Goal: Information Seeking & Learning: Check status

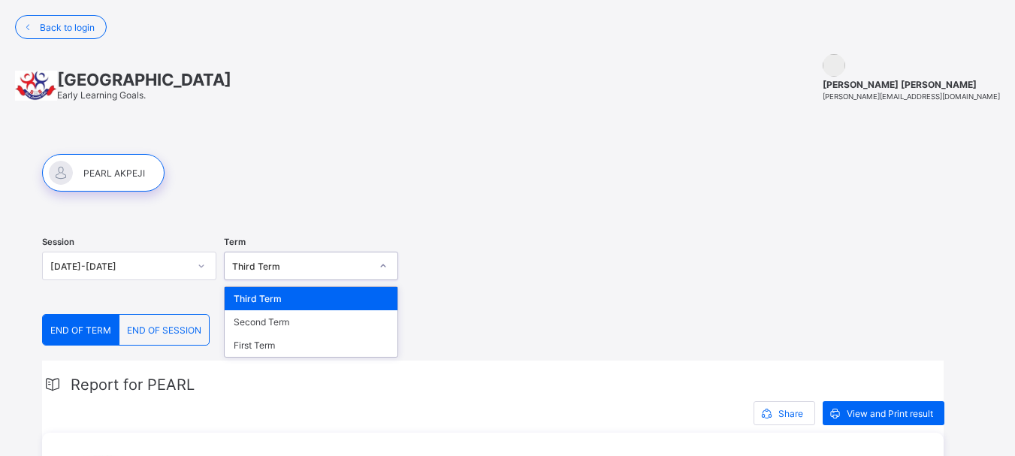
click at [382, 265] on icon at bounding box center [383, 265] width 5 height 3
click at [332, 355] on div "First Term" at bounding box center [311, 344] width 173 height 23
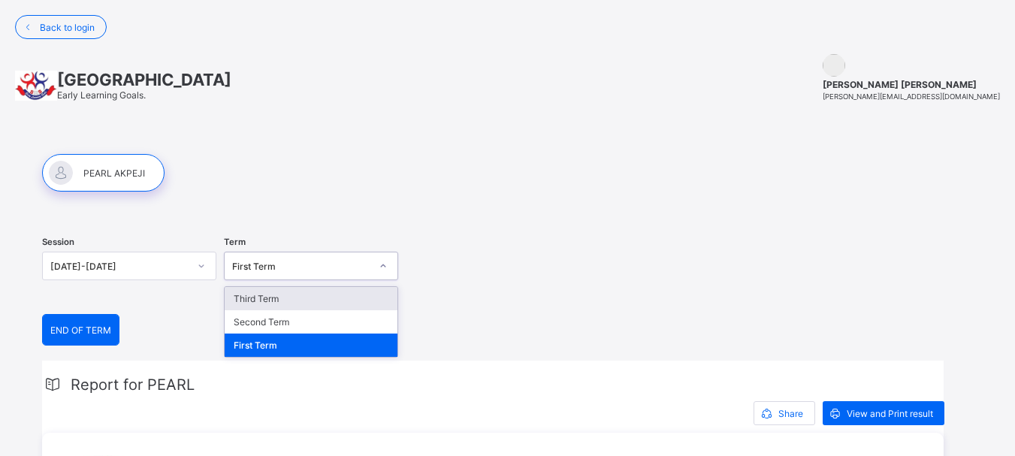
click at [383, 270] on icon at bounding box center [383, 265] width 9 height 15
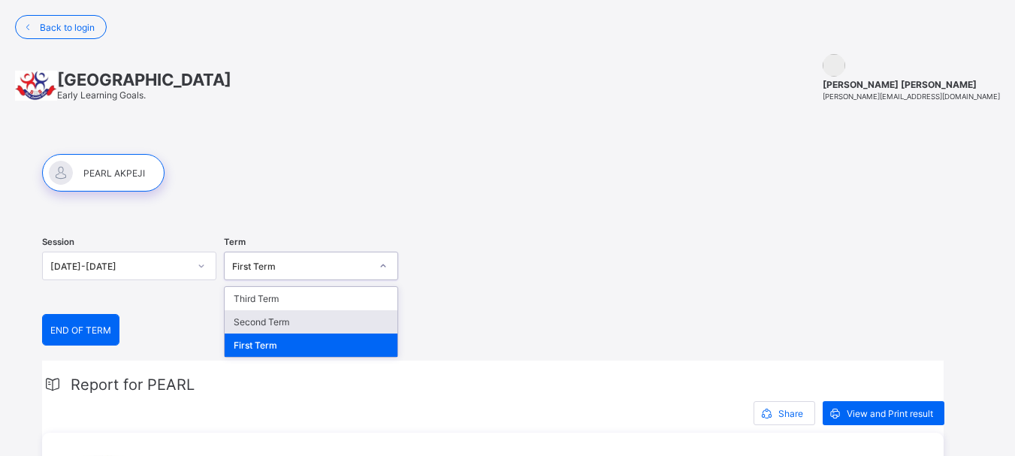
click at [348, 318] on div "Second Term" at bounding box center [311, 321] width 173 height 23
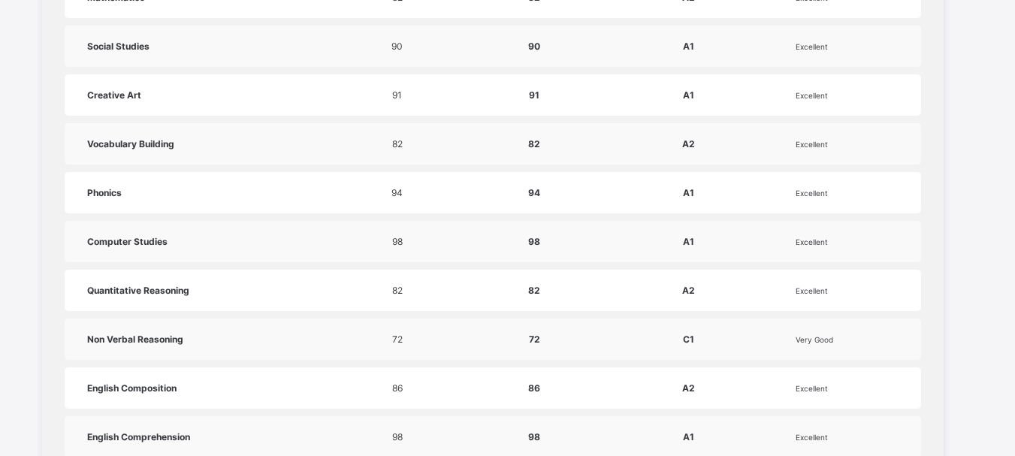
scroll to position [811, 0]
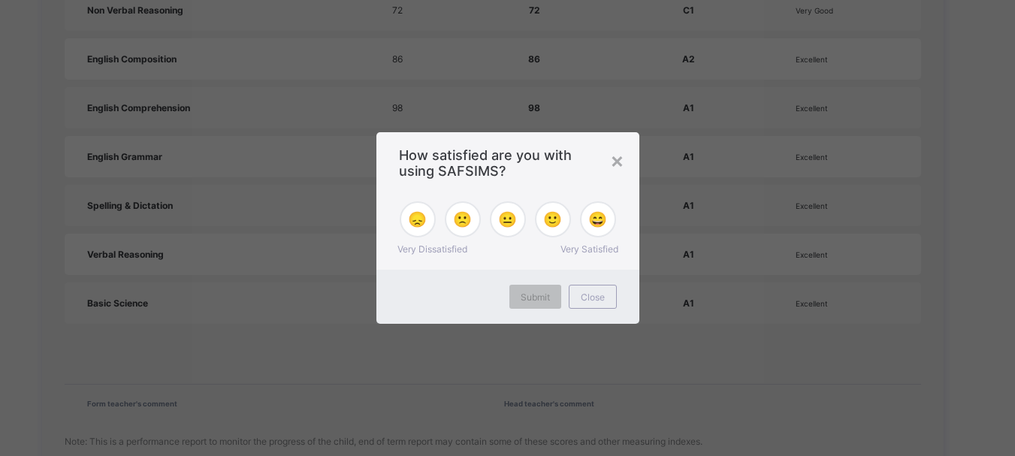
click at [1014, 449] on div "× How satisfied are you with using SAFSIMS? 😞 🙁 😐 🙂 😄 Very Dissatisfied Very Sa…" at bounding box center [507, 228] width 1015 height 456
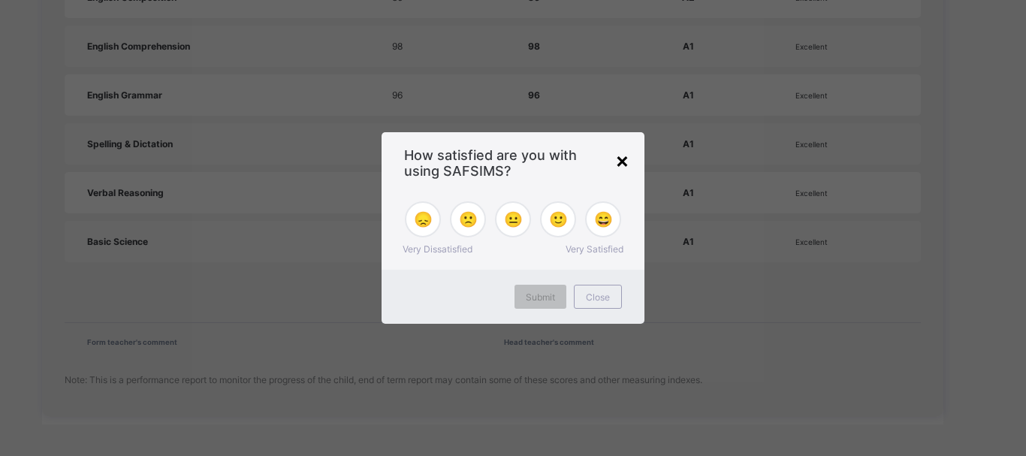
click at [620, 155] on div "×" at bounding box center [622, 160] width 14 height 26
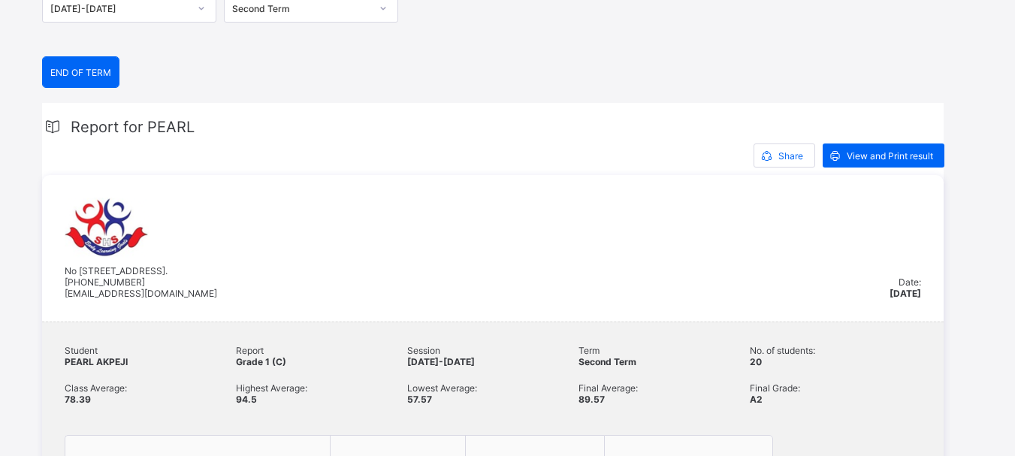
scroll to position [228, 0]
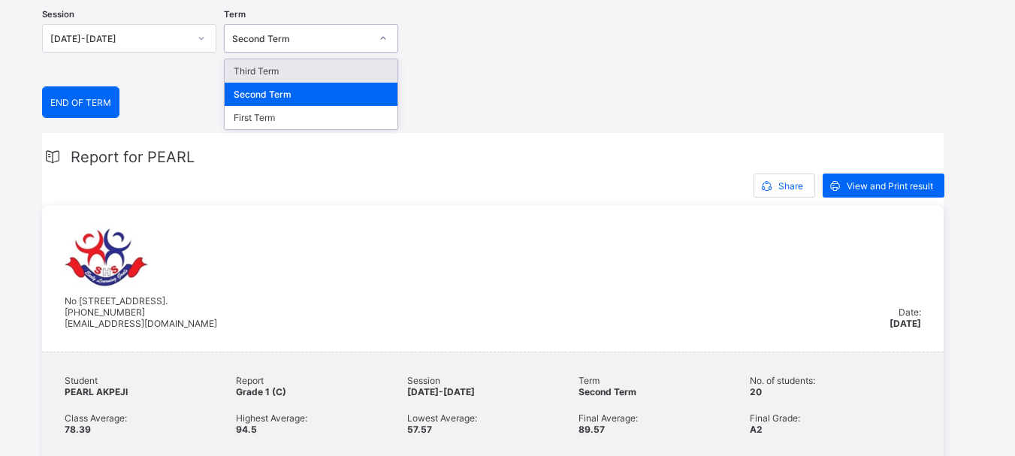
click at [384, 38] on icon at bounding box center [383, 38] width 9 height 15
click at [308, 60] on div "Third Term" at bounding box center [311, 70] width 173 height 23
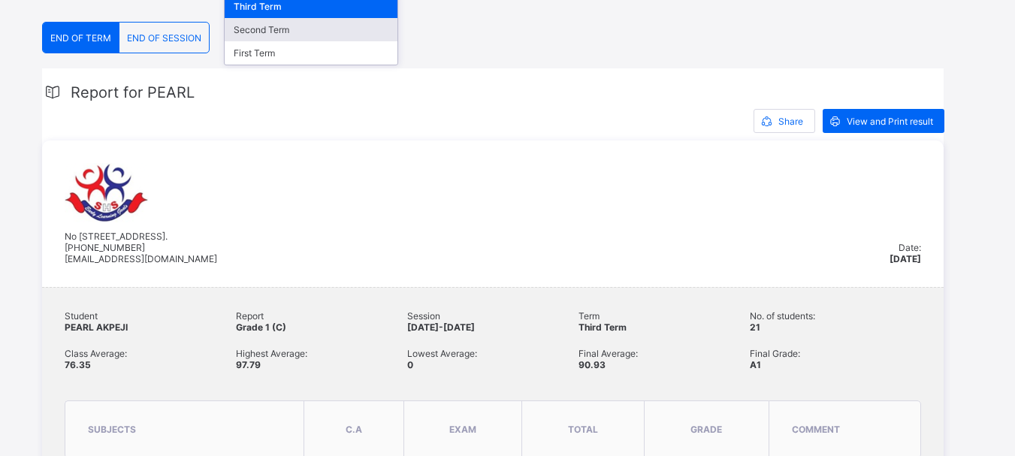
scroll to position [279, 0]
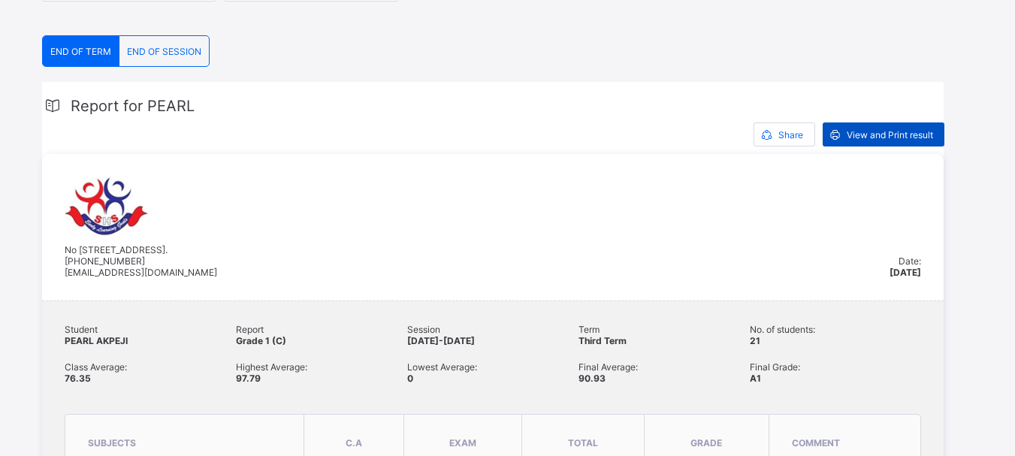
click at [892, 132] on span "View and Print result" at bounding box center [889, 134] width 86 height 11
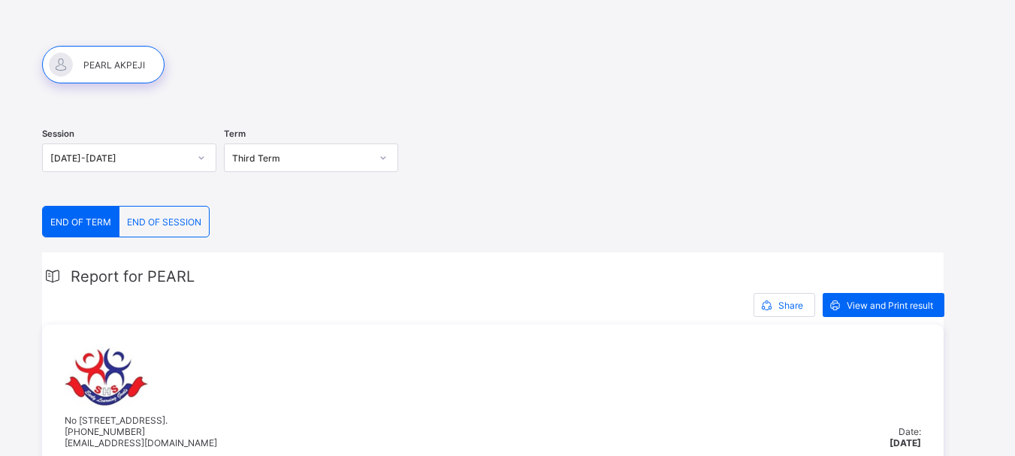
scroll to position [88, 0]
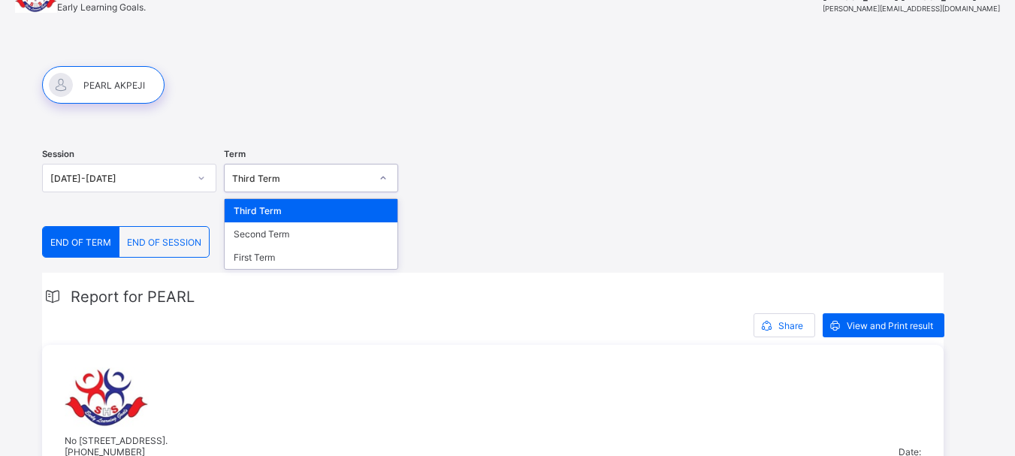
click at [382, 178] on icon at bounding box center [383, 177] width 5 height 3
click at [356, 259] on div "First Term" at bounding box center [311, 257] width 173 height 23
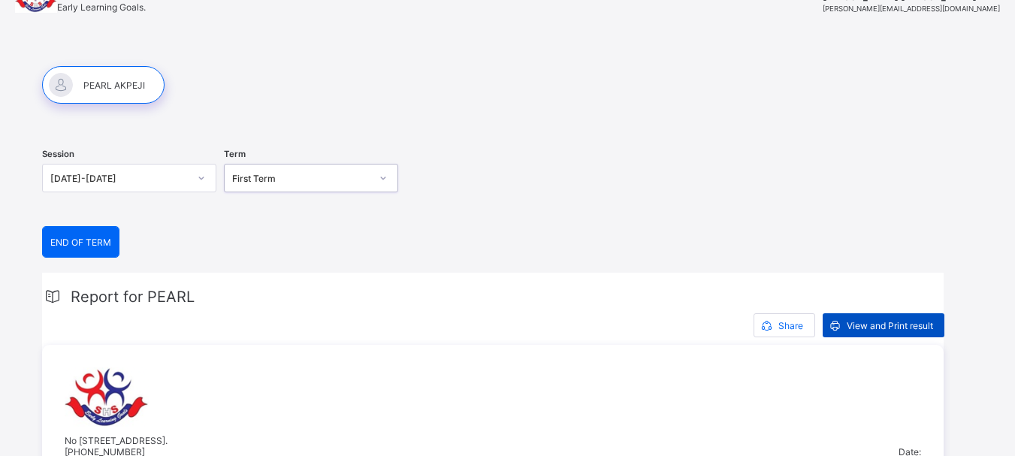
click at [870, 324] on span "View and Print result" at bounding box center [889, 325] width 86 height 11
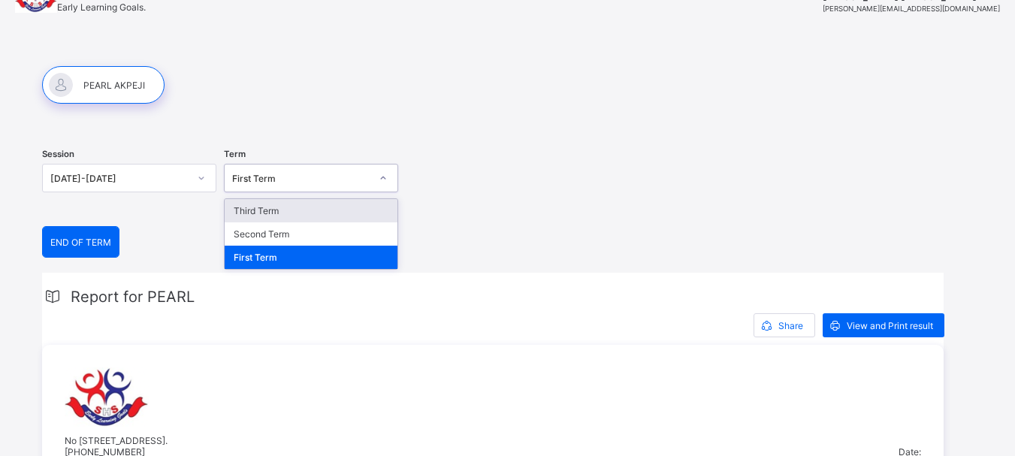
click at [382, 176] on icon at bounding box center [383, 177] width 9 height 15
click at [344, 259] on div "First Term" at bounding box center [311, 257] width 173 height 23
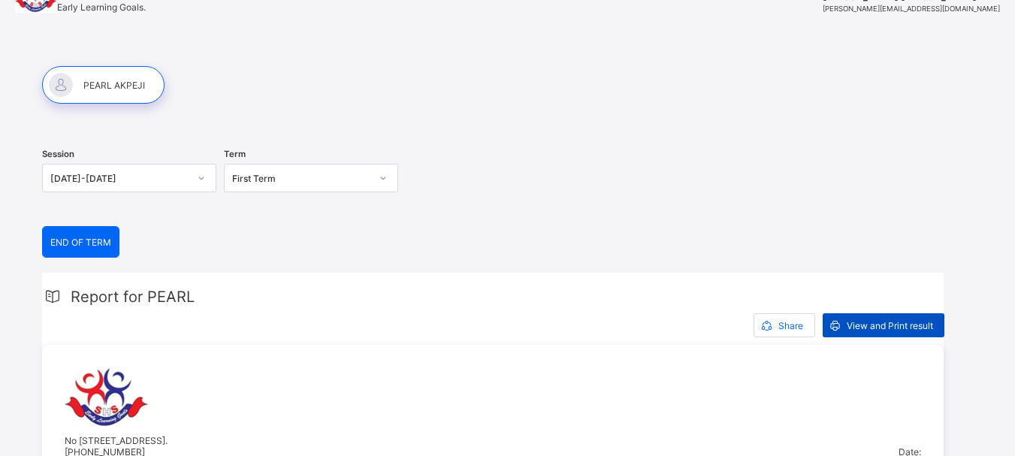
click at [858, 321] on span "View and Print result" at bounding box center [889, 325] width 86 height 11
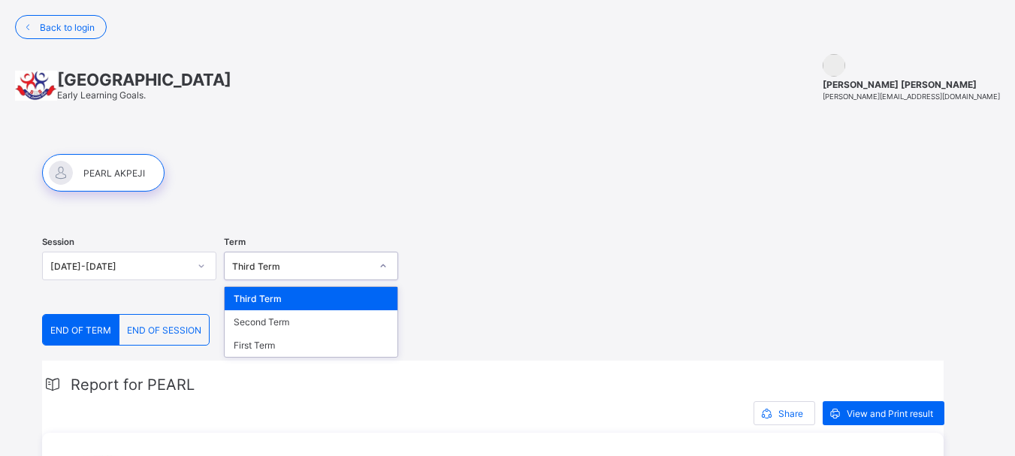
click at [382, 270] on icon at bounding box center [383, 265] width 9 height 15
click at [332, 319] on div "Second Term" at bounding box center [311, 321] width 173 height 23
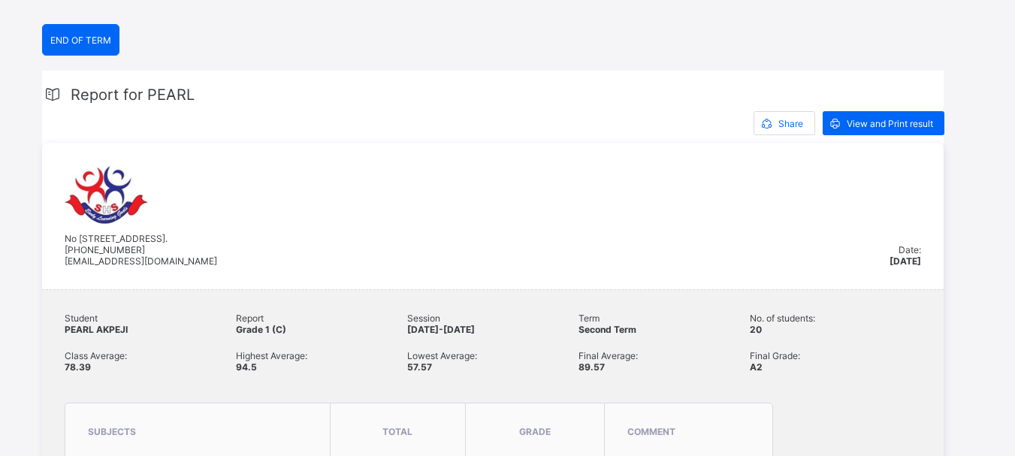
scroll to position [320, 0]
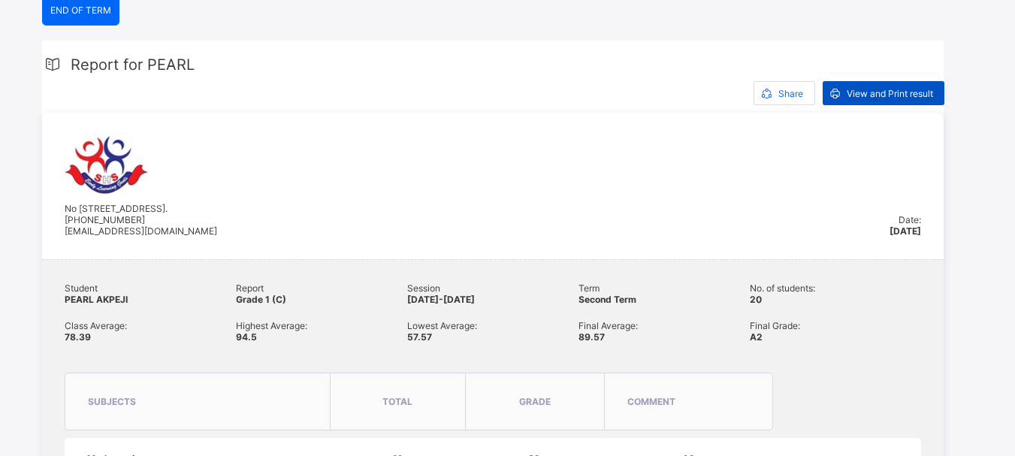
click at [858, 88] on span "View and Print result" at bounding box center [889, 93] width 86 height 11
